Goal: Navigation & Orientation: Find specific page/section

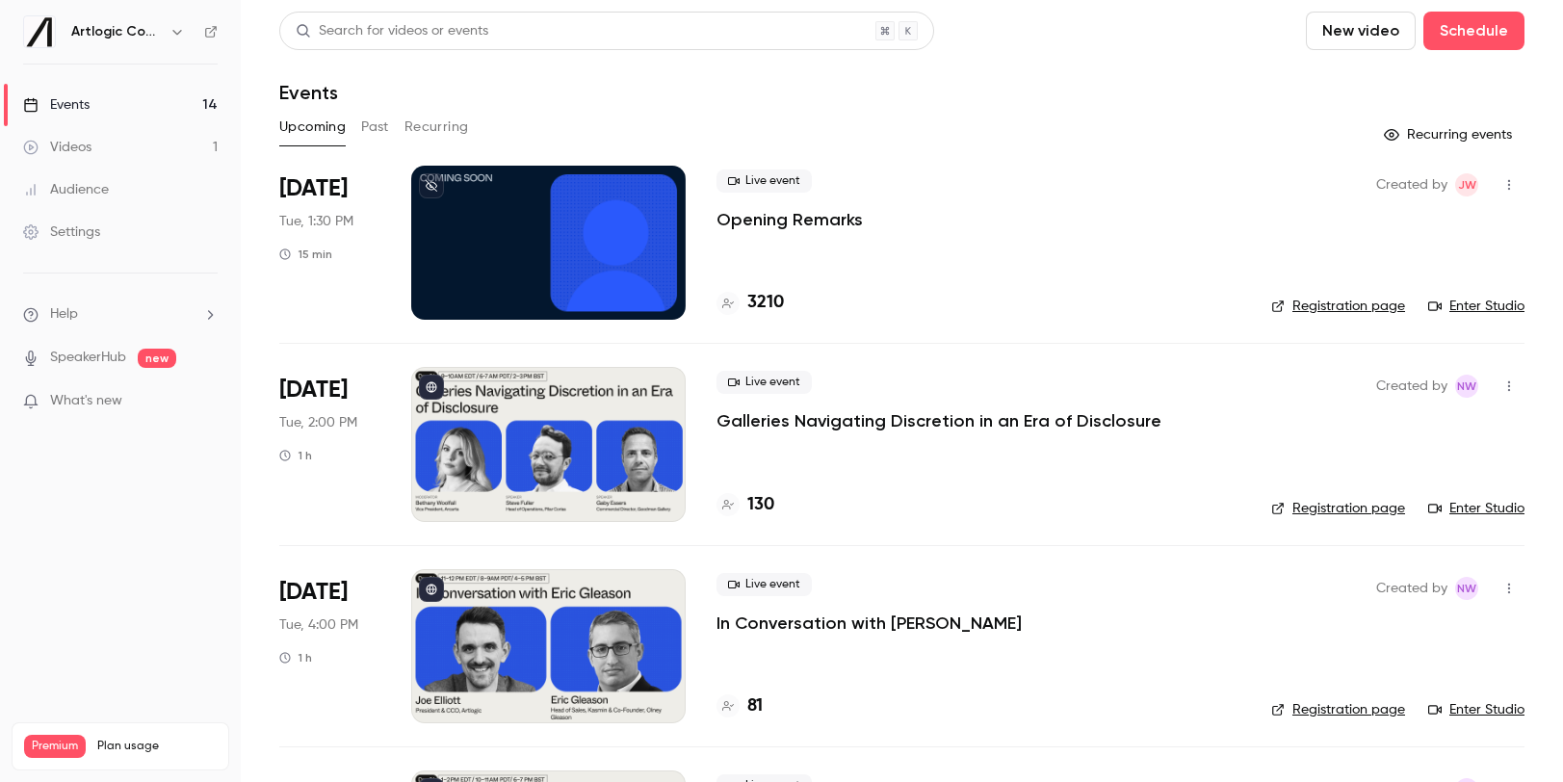
click at [1098, 112] on div "Upcoming Past Recurring" at bounding box center [901, 127] width 1245 height 31
click at [207, 23] on div "Artlogic Connect 2025" at bounding box center [120, 31] width 195 height 33
click at [211, 31] on icon at bounding box center [211, 32] width 12 height 12
click at [112, 248] on link "Settings" at bounding box center [120, 232] width 241 height 42
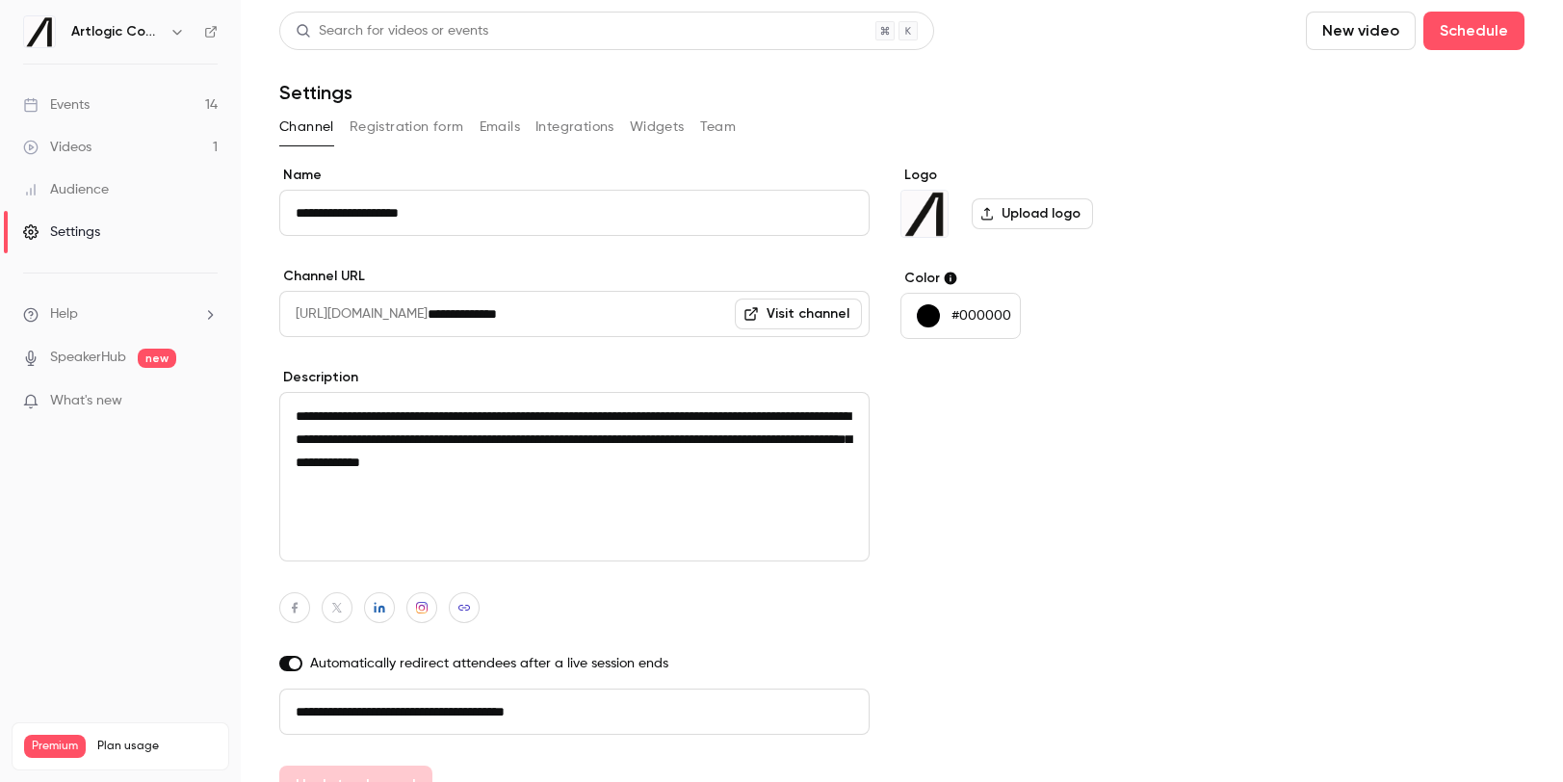
click at [434, 127] on button "Registration form" at bounding box center [407, 127] width 115 height 31
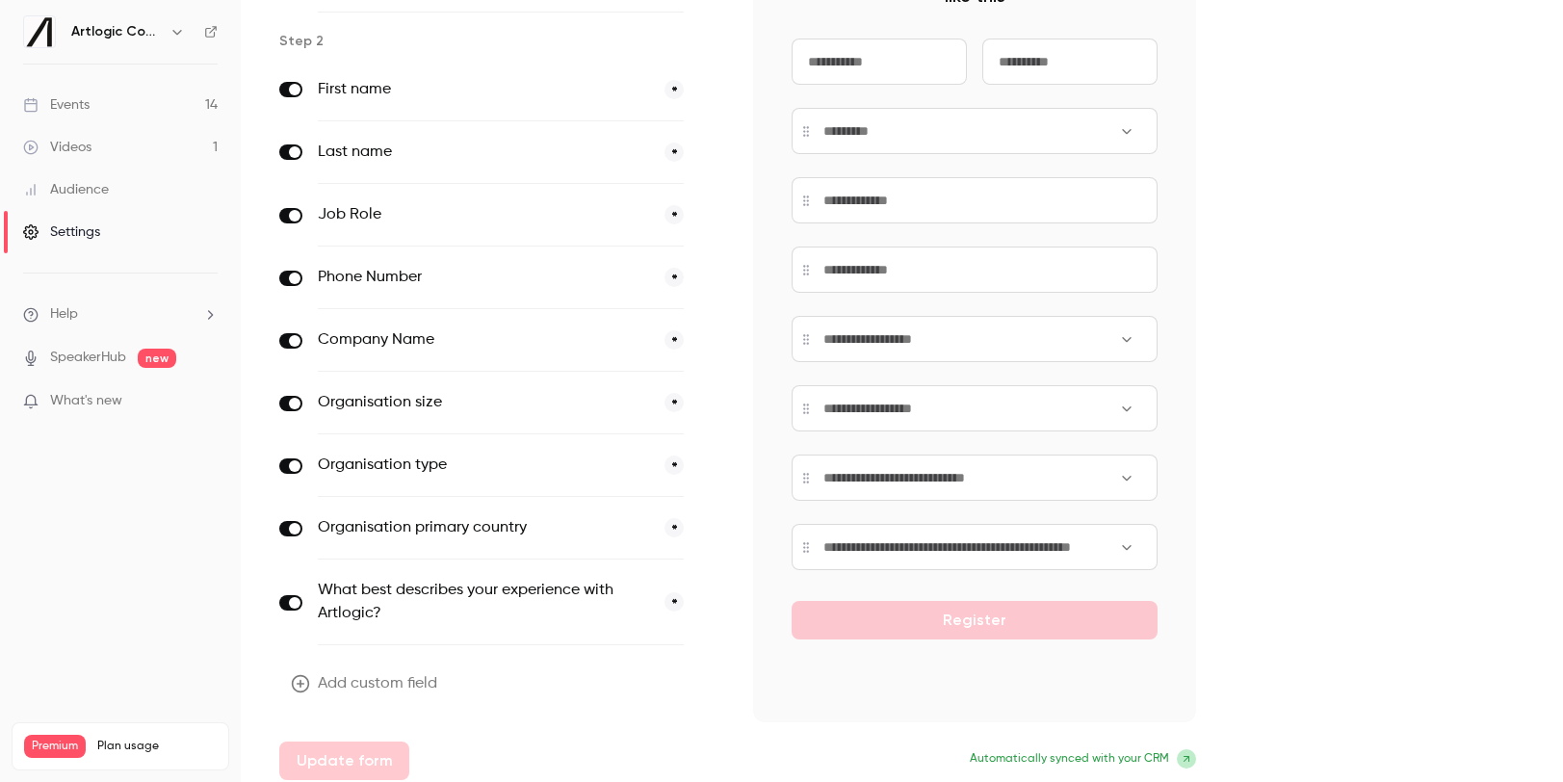
scroll to position [252, 0]
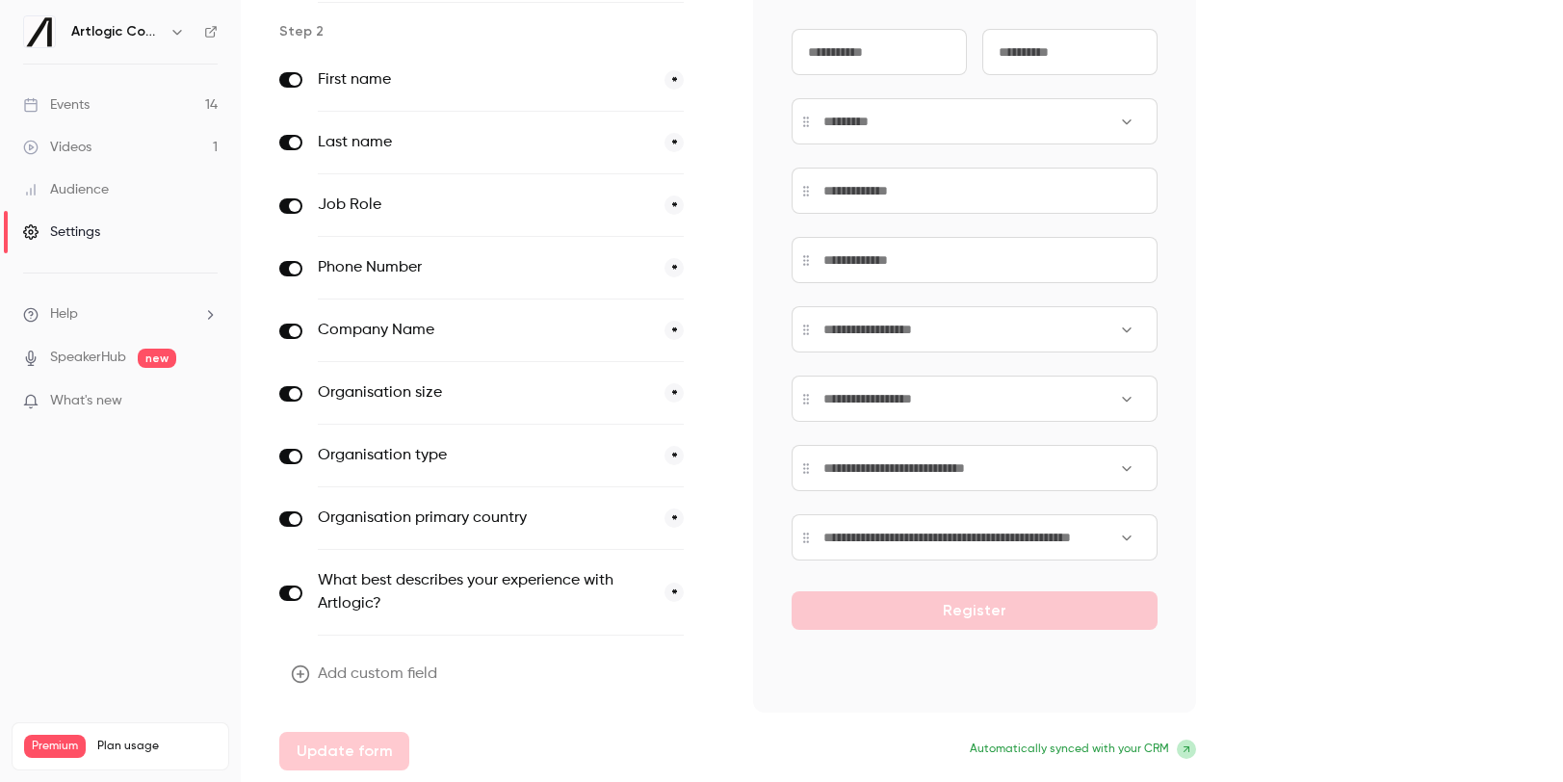
click at [121, 102] on link "Events 14" at bounding box center [120, 105] width 241 height 42
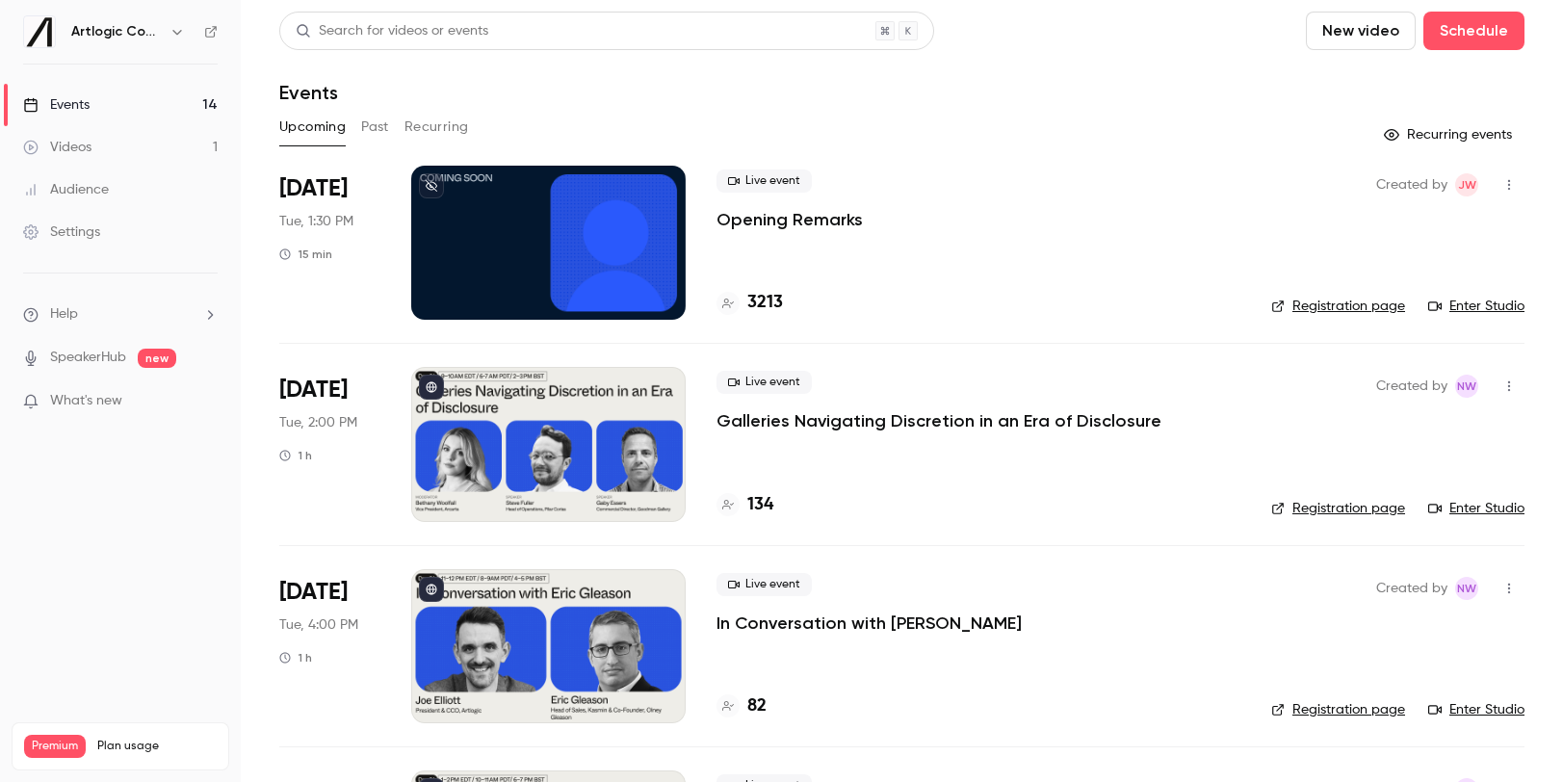
click at [1459, 508] on link "Enter Studio" at bounding box center [1476, 508] width 96 height 19
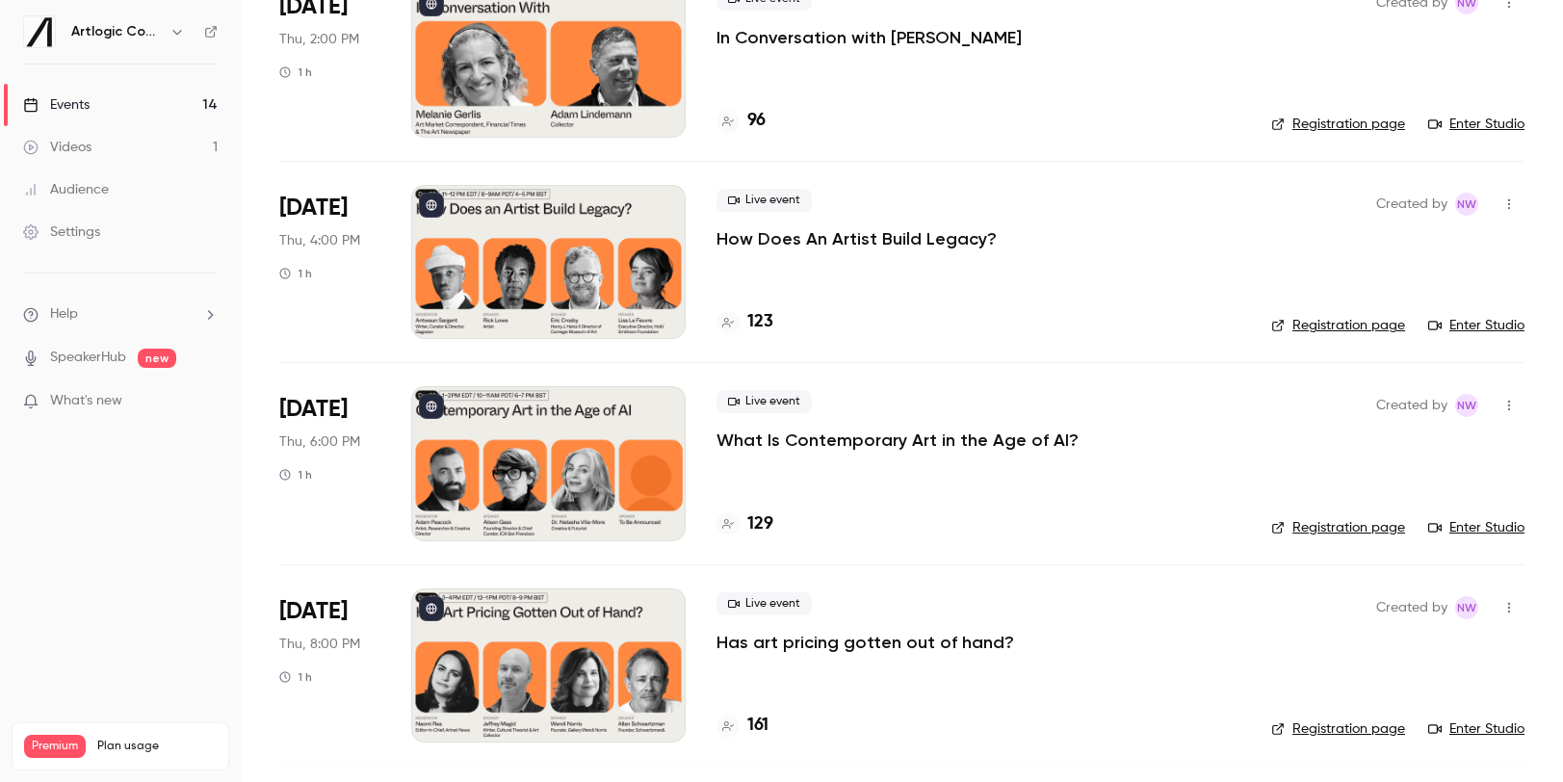
scroll to position [2193, 0]
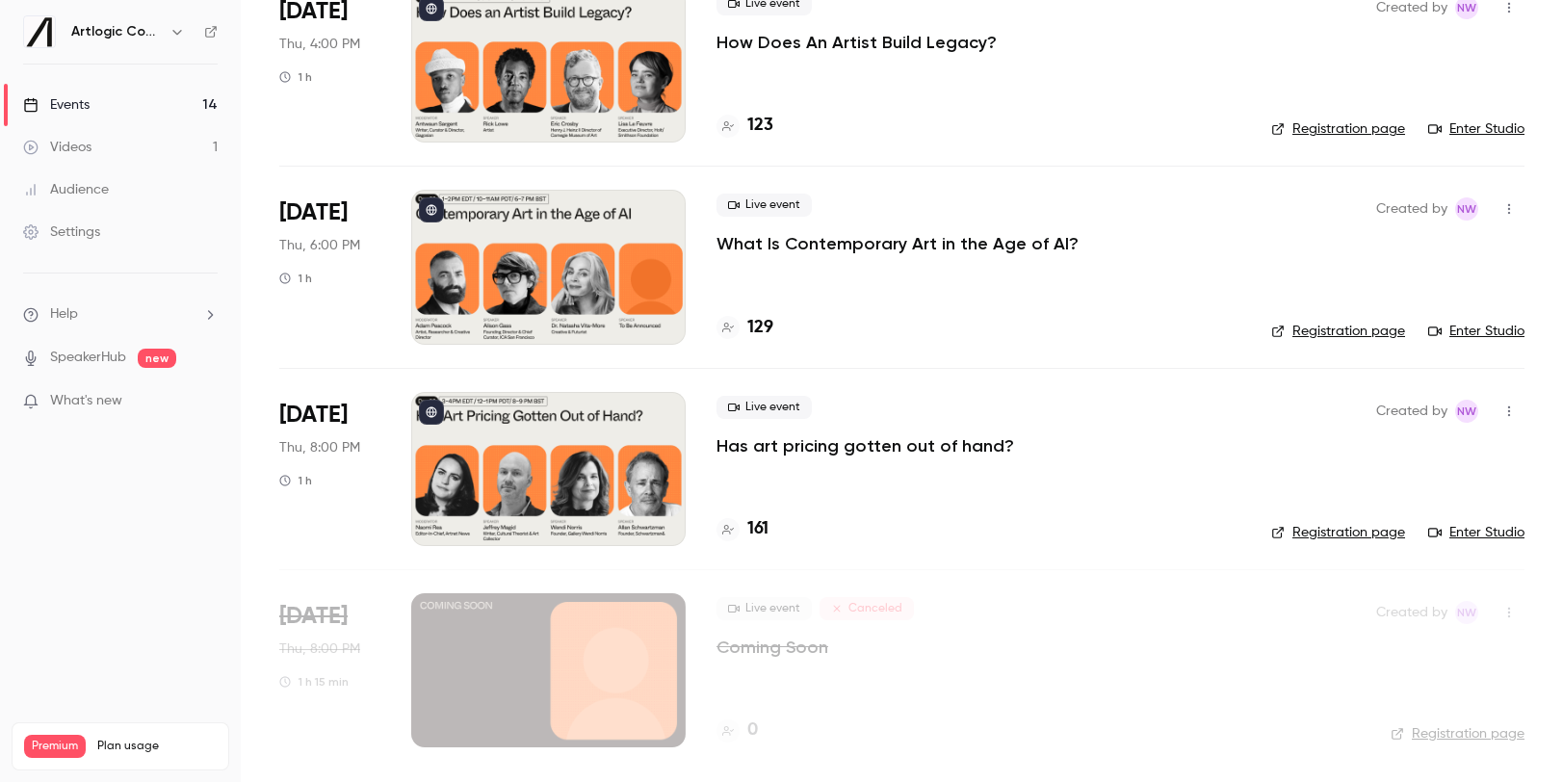
click at [877, 448] on p "Has art pricing gotten out of hand?" at bounding box center [866, 445] width 298 height 23
